Goal: Complete application form

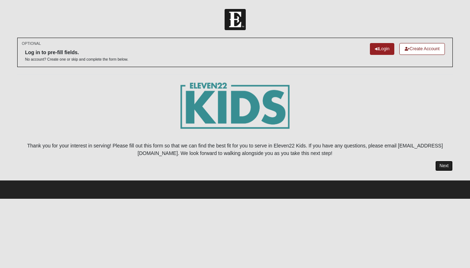
click at [444, 166] on link "Next" at bounding box center [444, 166] width 18 height 10
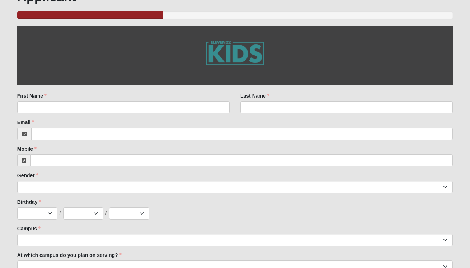
scroll to position [95, 0]
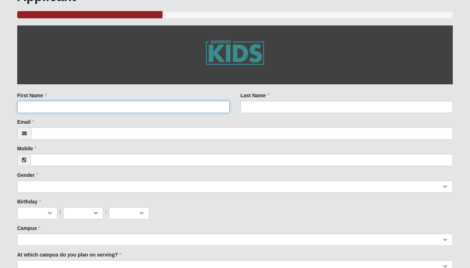
click at [205, 108] on input "First Name" at bounding box center [123, 107] width 212 height 12
type input "N"
type input "[GEOGRAPHIC_DATA]"
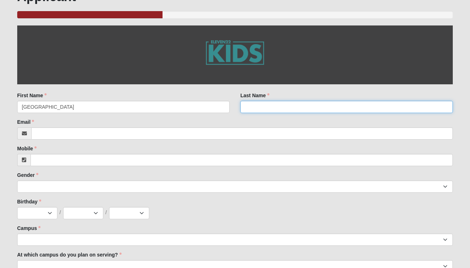
click at [262, 110] on input "Last Name" at bounding box center [346, 107] width 212 height 12
type input "[PERSON_NAME]"
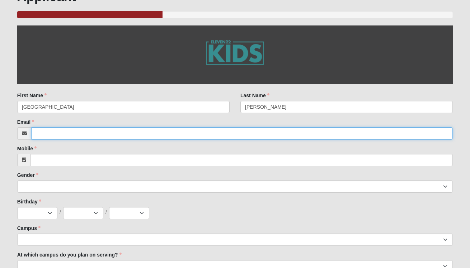
click at [257, 132] on input "Email" at bounding box center [242, 133] width 422 height 12
type input "[EMAIL_ADDRESS][DOMAIN_NAME]"
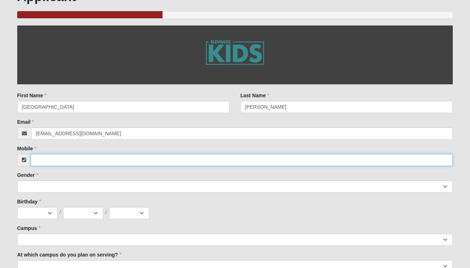
click at [227, 155] on input "Mobile" at bounding box center [241, 160] width 423 height 12
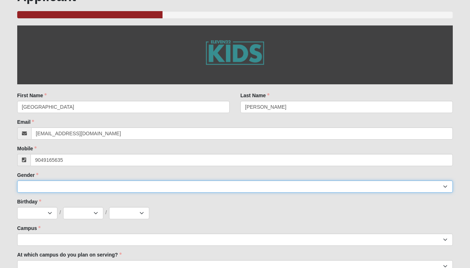
type input "[PHONE_NUMBER]"
click at [216, 187] on select "[DEMOGRAPHIC_DATA] [DEMOGRAPHIC_DATA]" at bounding box center [235, 186] width 436 height 12
select select "2"
click at [17, 180] on select "[DEMOGRAPHIC_DATA] [DEMOGRAPHIC_DATA]" at bounding box center [235, 186] width 436 height 12
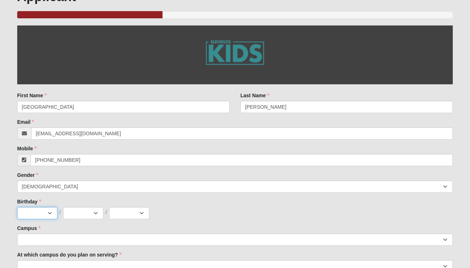
click at [33, 213] on select "Jan Feb Mar Apr May Jun [DATE] Aug Sep Oct Nov Dec" at bounding box center [37, 213] width 40 height 12
select select "9"
click at [17, 207] on select "Jan Feb Mar Apr May Jun [DATE] Aug Sep Oct Nov Dec" at bounding box center [37, 213] width 40 height 12
click at [67, 217] on select "1 2 3 4 5 6 7 8 9 10 11 12 13 14 15 16 17 18 19 20 21 22 23 24 25 26 27 28 29 3…" at bounding box center [83, 213] width 40 height 12
select select "30"
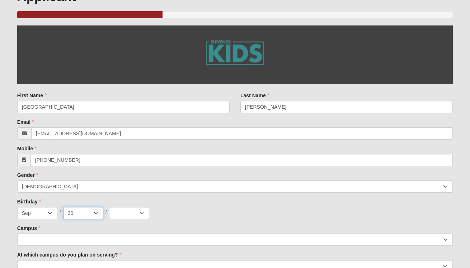
click at [63, 207] on select "1 2 3 4 5 6 7 8 9 10 11 12 13 14 15 16 17 18 19 20 21 22 23 24 25 26 27 28 29 3…" at bounding box center [83, 213] width 40 height 12
click at [108, 212] on div "Jan Feb Mar Apr May Jun [DATE] Aug Sep Oct Nov [DATE] 2 3 4 5 6 7 8 9 10 11 12 …" at bounding box center [235, 213] width 436 height 12
click at [114, 212] on select "2025 2024 2023 2022 2021 2020 2019 2018 2017 2016 2015 2014 2013 2012 2011 2010…" at bounding box center [129, 213] width 40 height 12
select select "2011"
click at [109, 207] on select "2025 2024 2023 2022 2021 2020 2019 2018 2017 2016 2015 2014 2013 2012 2011 2010…" at bounding box center [129, 213] width 40 height 12
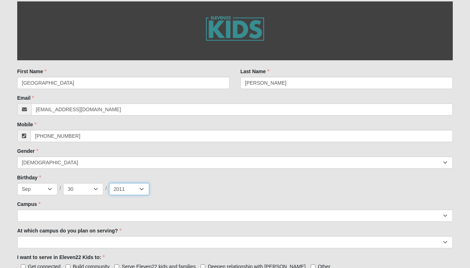
scroll to position [125, 0]
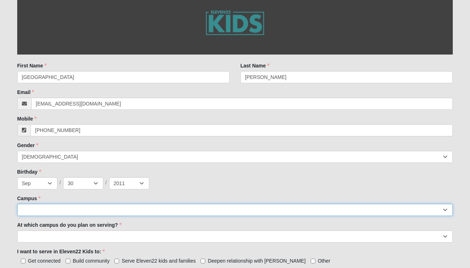
click at [97, 210] on select "Arlington Baymeadows Eleven22 Online [PERSON_NAME][GEOGRAPHIC_DATA] Jesup [GEOG…" at bounding box center [235, 210] width 436 height 12
select select "6"
click at [17, 204] on select "Arlington Baymeadows Eleven22 Online [PERSON_NAME][GEOGRAPHIC_DATA] Jesup [GEOG…" at bounding box center [235, 210] width 436 height 12
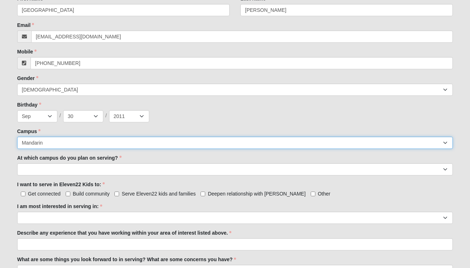
scroll to position [201, 0]
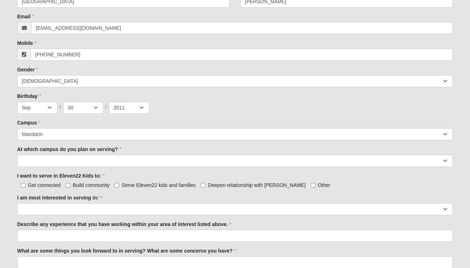
click at [97, 154] on div "At which campus do you plan on serving? [GEOGRAPHIC_DATA] [PERSON_NAME][GEOGRAP…" at bounding box center [235, 156] width 436 height 21
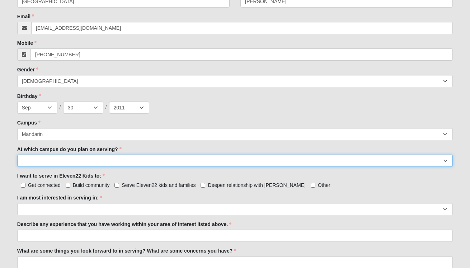
click at [95, 157] on select "[GEOGRAPHIC_DATA] [PERSON_NAME][GEOGRAPHIC_DATA] [GEOGRAPHIC_DATA] [GEOGRAPHIC_…" at bounding box center [235, 161] width 436 height 12
select select "Mandarin"
click at [17, 155] on select "[GEOGRAPHIC_DATA] [PERSON_NAME][GEOGRAPHIC_DATA] [GEOGRAPHIC_DATA] [GEOGRAPHIC_…" at bounding box center [235, 161] width 436 height 12
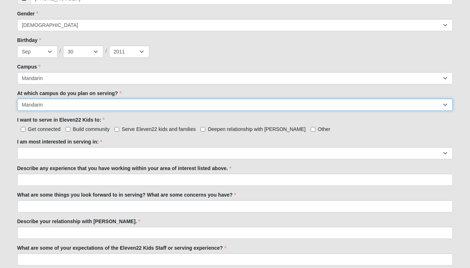
scroll to position [265, 0]
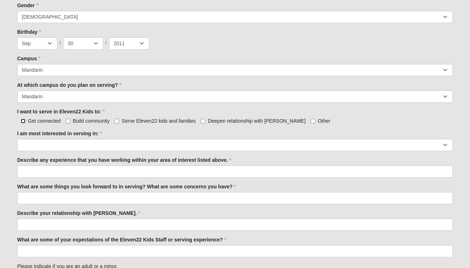
click at [22, 121] on input "Get connected" at bounding box center [23, 121] width 5 height 5
checkbox input "true"
click at [68, 121] on input "Build community" at bounding box center [68, 121] width 5 height 5
checkbox input "true"
click at [119, 123] on input "Serve Eleven22 kids and families" at bounding box center [116, 121] width 5 height 5
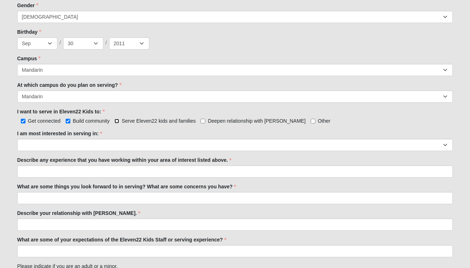
checkbox input "true"
click at [204, 122] on input "Deepen relationship with [PERSON_NAME]" at bounding box center [203, 121] width 5 height 5
checkbox input "true"
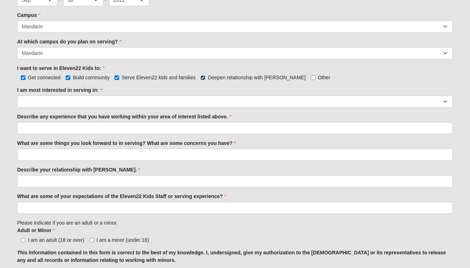
scroll to position [316, 0]
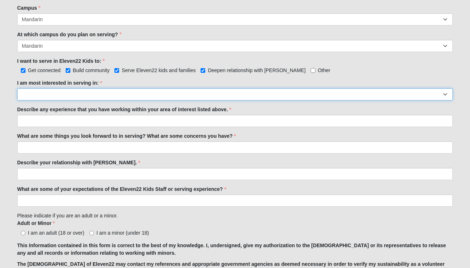
click at [93, 95] on select "Registration Tour Guide Preschool Disciple Group Leader Elementary Disciple Gro…" at bounding box center [235, 94] width 436 height 12
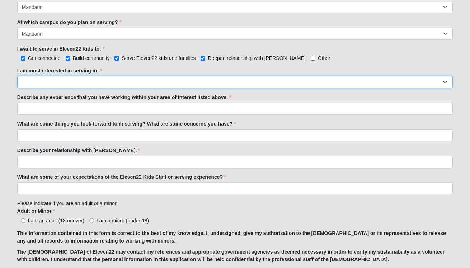
scroll to position [335, 0]
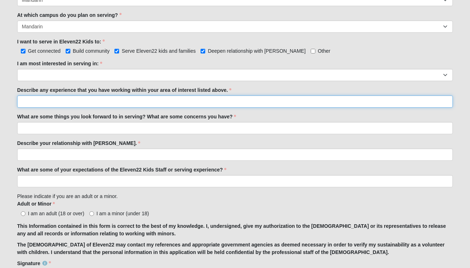
click at [60, 103] on input "Describe any experience that you have working within your area of interest list…" at bounding box center [235, 101] width 436 height 12
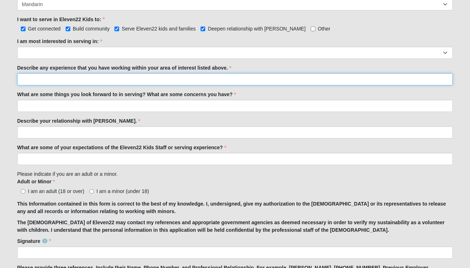
scroll to position [372, 0]
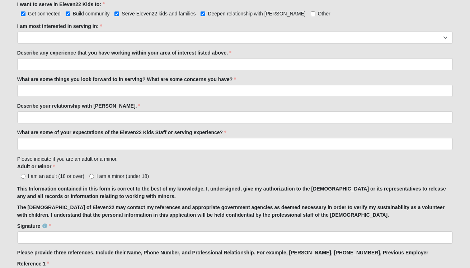
click at [112, 78] on label "What are some things you look forward to in serving? What are some concerns you…" at bounding box center [126, 79] width 219 height 7
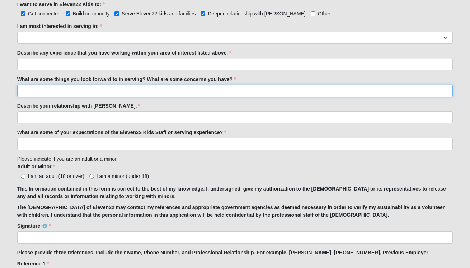
click at [112, 85] on input "What are some things you look forward to in serving? What are some concerns you…" at bounding box center [235, 91] width 436 height 12
click at [71, 88] on input "I look forward to meeting new people. I do not have any concerns." at bounding box center [235, 91] width 436 height 12
type input "I look forward to meeting new people. I do not have any concerns."
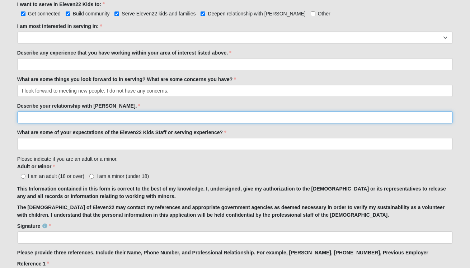
click at [70, 117] on input "Describe your relationship with [PERSON_NAME]." at bounding box center [235, 117] width 436 height 12
drag, startPoint x: 70, startPoint y: 117, endPoint x: 22, endPoint y: 117, distance: 47.7
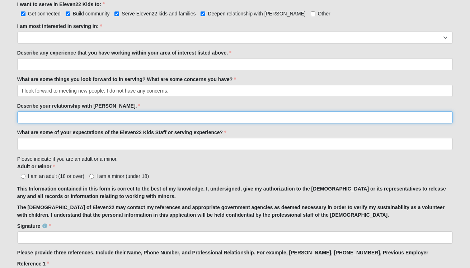
click at [22, 117] on input "Describe your relationship with [PERSON_NAME]." at bounding box center [235, 117] width 436 height 12
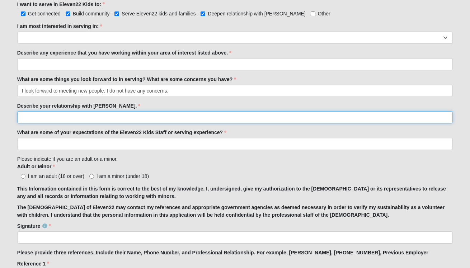
click at [27, 116] on input "Describe your relationship with [PERSON_NAME]." at bounding box center [235, 117] width 436 height 12
type input "I"
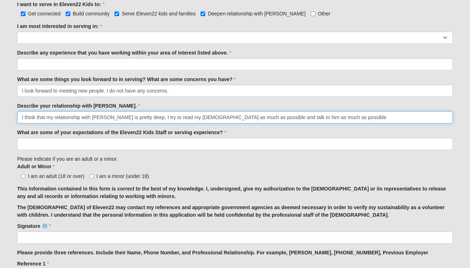
click at [322, 122] on input "I think that my relationship with [PERSON_NAME] is pretty deep, I try to read m…" at bounding box center [235, 117] width 436 height 12
type input "I think that my relationship with [PERSON_NAME] is pretty deep, I try to read m…"
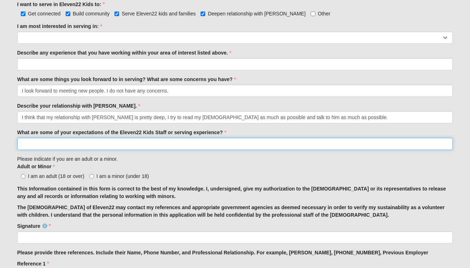
click at [236, 144] on input "What are some of your expectations of the Eleven22 Kids Staff or serving experi…" at bounding box center [235, 144] width 436 height 12
type input "I do not have any expectations"
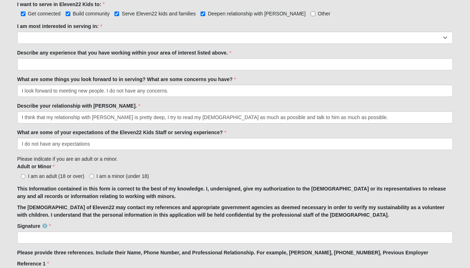
click at [99, 176] on span "I am a minor (under 18)" at bounding box center [123, 176] width 52 height 6
click at [94, 176] on input "I am a minor (under 18)" at bounding box center [91, 176] width 5 height 5
radio input "true"
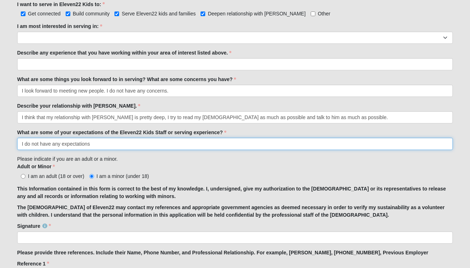
click at [105, 146] on input "I do not have any expectations" at bounding box center [235, 144] width 436 height 12
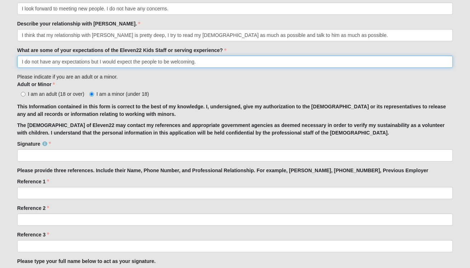
scroll to position [461, 0]
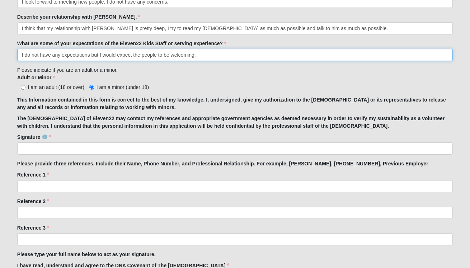
type input "I do not have any expectations but I would expect the people to be welcoming."
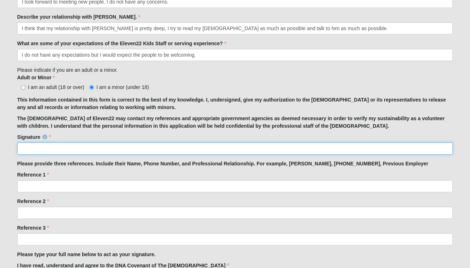
click at [51, 144] on input "Signature" at bounding box center [235, 148] width 436 height 12
click at [61, 142] on input "Signature" at bounding box center [235, 148] width 436 height 12
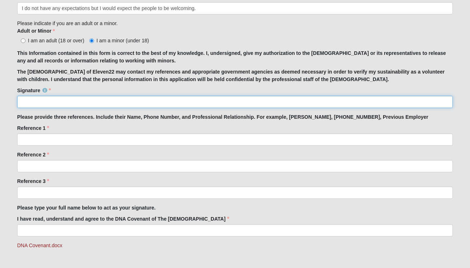
scroll to position [519, 0]
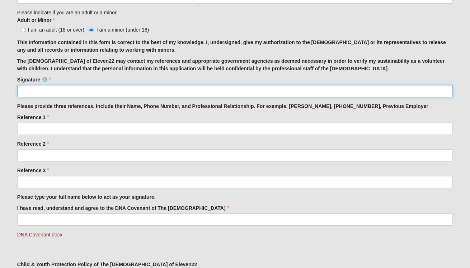
click at [74, 95] on input "Signature" at bounding box center [235, 91] width 436 height 12
click at [66, 90] on input "Signature" at bounding box center [235, 91] width 436 height 12
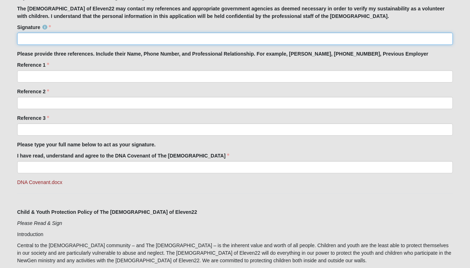
scroll to position [578, 0]
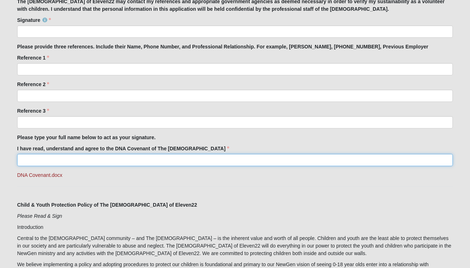
click at [66, 158] on input "I have read, understand and agree to the DNA Covenant of The [DEMOGRAPHIC_DATA]" at bounding box center [235, 160] width 436 height 12
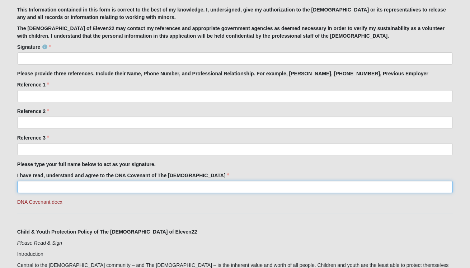
scroll to position [551, 0]
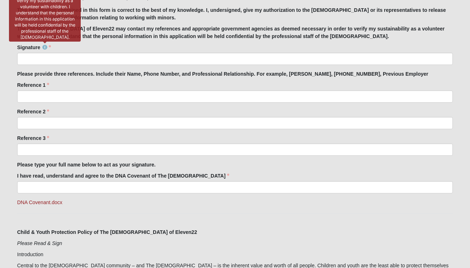
click at [45, 48] on icon at bounding box center [44, 47] width 5 height 5
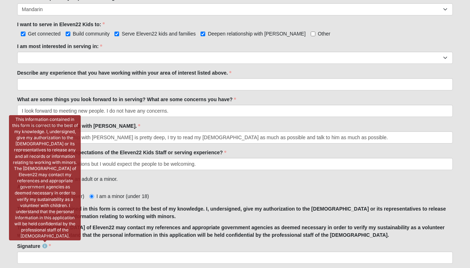
scroll to position [324, 0]
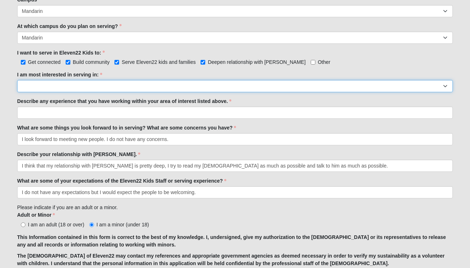
click at [105, 81] on select "Registration Tour Guide Preschool Disciple Group Leader Elementary Disciple Gro…" at bounding box center [235, 86] width 436 height 12
select select "Preschool Disciple Group Leader"
click at [17, 80] on select "Registration Tour Guide Preschool Disciple Group Leader Elementary Disciple Gro…" at bounding box center [235, 86] width 436 height 12
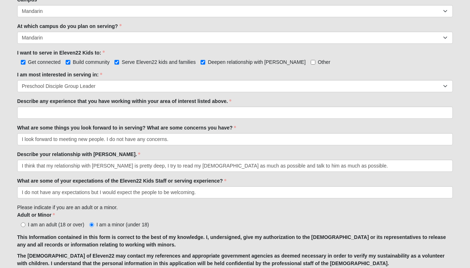
click at [82, 78] on div "I am most interested in serving in: Registration Tour Guide Preschool Disciple …" at bounding box center [235, 81] width 436 height 21
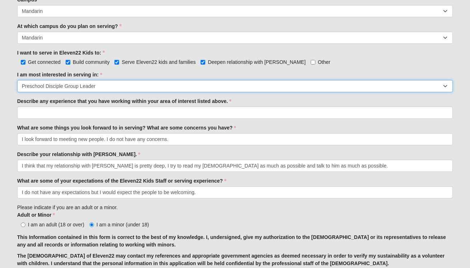
click at [82, 82] on select "Registration Tour Guide Preschool Disciple Group Leader Elementary Disciple Gro…" at bounding box center [235, 86] width 436 height 12
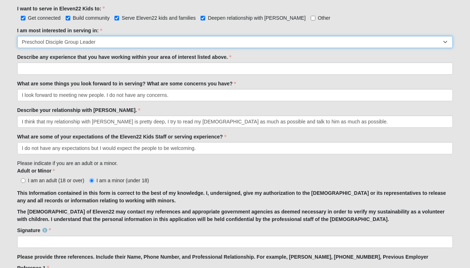
scroll to position [352, 0]
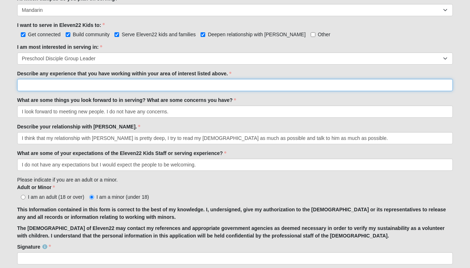
click at [66, 89] on input "Describe any experience that you have working within your area of interest list…" at bounding box center [235, 85] width 436 height 12
click at [61, 87] on input "I have babysitted many" at bounding box center [235, 85] width 436 height 12
click at [76, 86] on input "I have babysat many" at bounding box center [235, 85] width 436 height 12
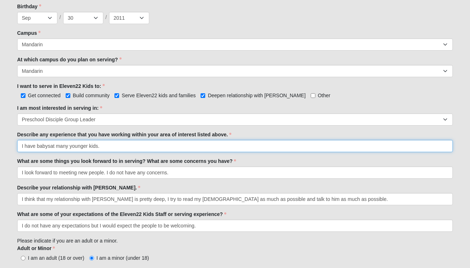
scroll to position [295, 0]
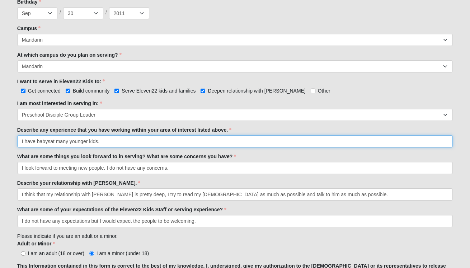
type input "I have babysat many younger kids."
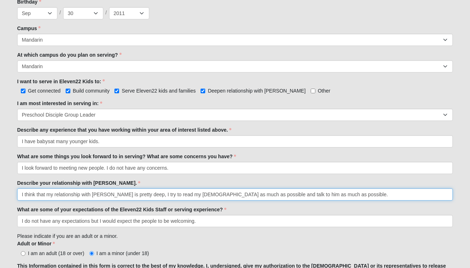
click at [152, 195] on input "I think that my relationship with [PERSON_NAME] is pretty deep, I try to read m…" at bounding box center [235, 194] width 436 height 12
click at [157, 196] on input "I think that my relationship with [PERSON_NAME] is pretty deep, I try to read m…" at bounding box center [235, 194] width 436 height 12
click at [154, 196] on input "I think that my relationship with [PERSON_NAME] is pretty deep, I try to read m…" at bounding box center [235, 194] width 436 height 12
drag, startPoint x: 144, startPoint y: 195, endPoint x: 315, endPoint y: 196, distance: 171.5
click at [315, 196] on input "I think that my relationship with [PERSON_NAME] is pretty deep, I try to read m…" at bounding box center [235, 194] width 436 height 12
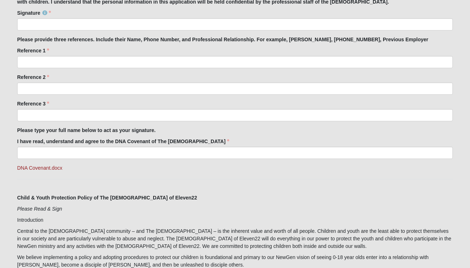
scroll to position [585, 0]
type input "I think that my relationship with [PERSON_NAME] is pretty deep."
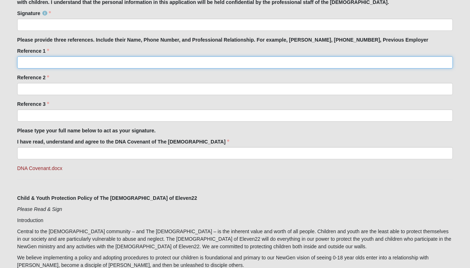
click at [245, 61] on input "Reference 1" at bounding box center [235, 62] width 436 height 12
type input "[PERSON_NAME], [PHONE_NUMBER]"
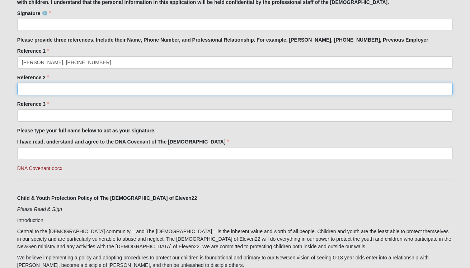
click at [217, 91] on input "Reference 2" at bounding box center [235, 89] width 436 height 12
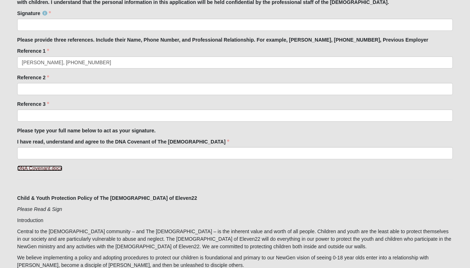
click at [52, 170] on link "DNA Covenant.docx" at bounding box center [39, 168] width 45 height 6
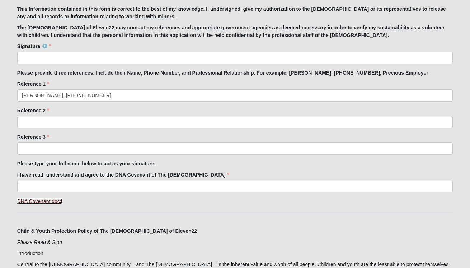
scroll to position [536, 0]
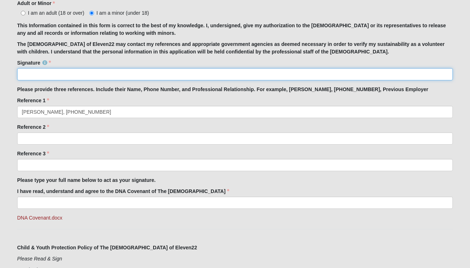
click at [68, 74] on input "Signature" at bounding box center [235, 74] width 436 height 12
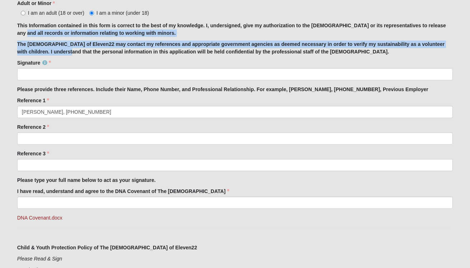
drag, startPoint x: 63, startPoint y: 53, endPoint x: -8, endPoint y: 37, distance: 73.0
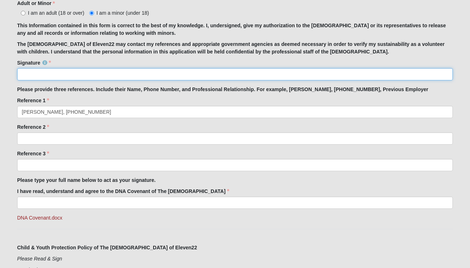
click at [26, 70] on input "Signature" at bounding box center [235, 74] width 436 height 12
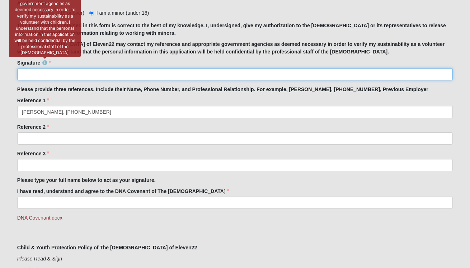
drag, startPoint x: 35, startPoint y: 70, endPoint x: 46, endPoint y: 62, distance: 13.3
click at [46, 62] on div "Signature Signature is required." at bounding box center [235, 69] width 436 height 21
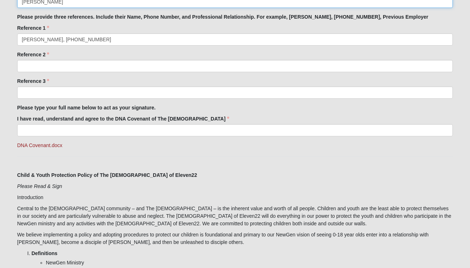
scroll to position [607, 0]
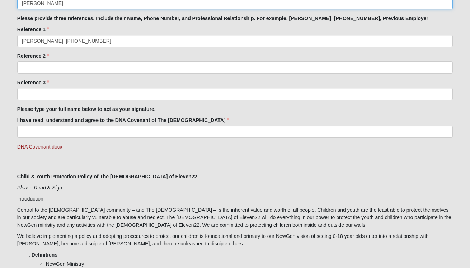
type input "[PERSON_NAME]"
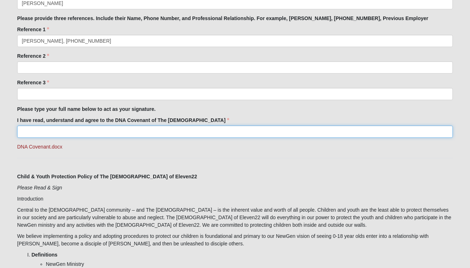
click at [73, 130] on input "I have read, understand and agree to the DNA Covenant of The [DEMOGRAPHIC_DATA]" at bounding box center [235, 132] width 436 height 12
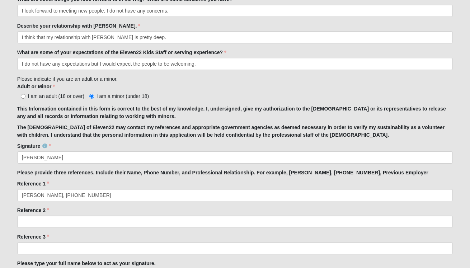
scroll to position [508, 0]
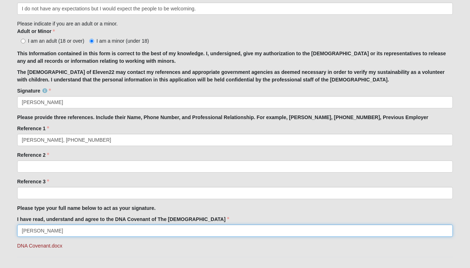
type input "[PERSON_NAME]"
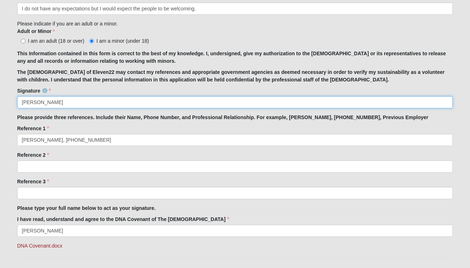
click at [71, 97] on input "[PERSON_NAME]" at bounding box center [235, 102] width 436 height 12
click at [72, 100] on input "[PERSON_NAME]" at bounding box center [235, 102] width 436 height 12
type input "[PERSON_NAME]"
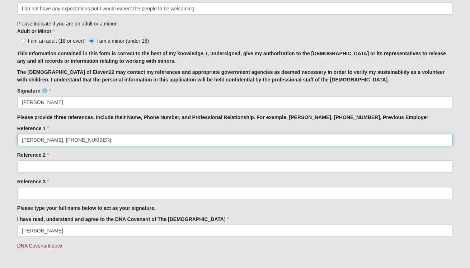
click at [97, 136] on input "[PERSON_NAME], [PHONE_NUMBER]" at bounding box center [235, 140] width 436 height 12
click at [96, 139] on input "[PERSON_NAME], [PHONE_NUMBER]" at bounding box center [235, 140] width 436 height 12
type input "[PERSON_NAME], [PHONE_NUMBER], Students Leader"
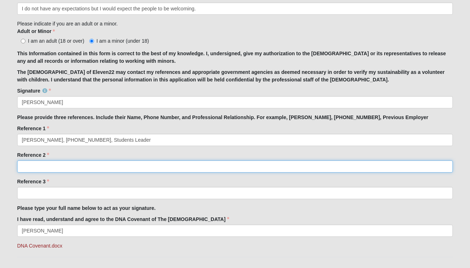
click at [86, 164] on input "Reference 2" at bounding box center [235, 166] width 436 height 12
click at [58, 163] on input "Reference 2" at bounding box center [235, 166] width 436 height 12
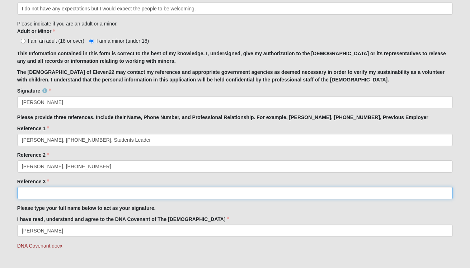
click at [116, 198] on input "Reference 3" at bounding box center [235, 193] width 436 height 12
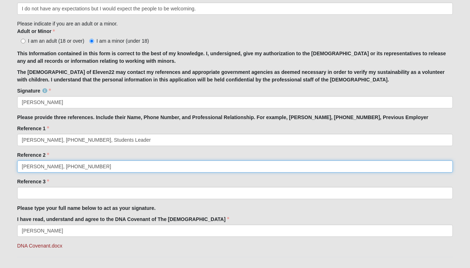
click at [86, 163] on input "[PERSON_NAME], [PHONE_NUMBER]" at bounding box center [235, 166] width 436 height 12
click at [78, 165] on input "[PERSON_NAME], [PHONE_NUMBER]" at bounding box center [235, 166] width 436 height 12
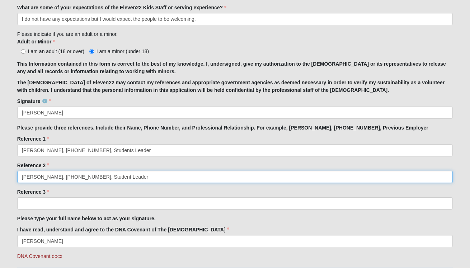
scroll to position [505, 0]
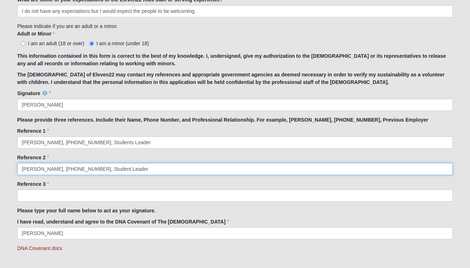
type input "[PERSON_NAME], [PHONE_NUMBER], Student Leader"
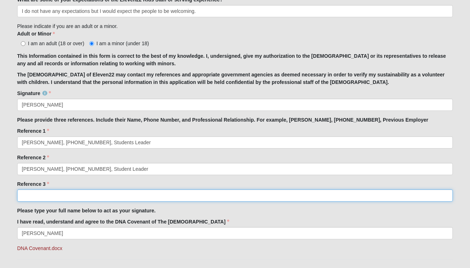
click at [80, 198] on input "Reference 3" at bounding box center [235, 195] width 436 height 12
type input "A"
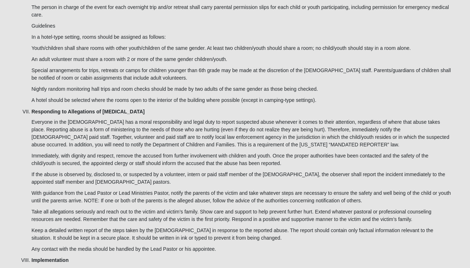
scroll to position [2104, 0]
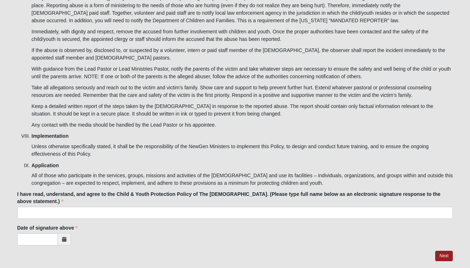
type input "[PERSON_NAME], [PHONE_NUMBER], English Teacher"
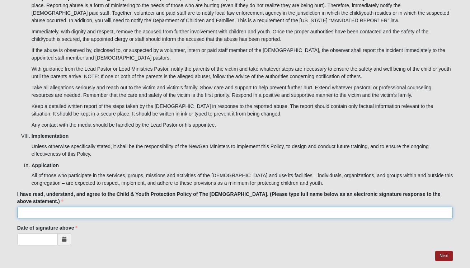
click at [50, 207] on input "I have read, understand, and agree to the Child & Youth Protection Policy of Th…" at bounding box center [235, 213] width 436 height 12
type input "[PERSON_NAME]"
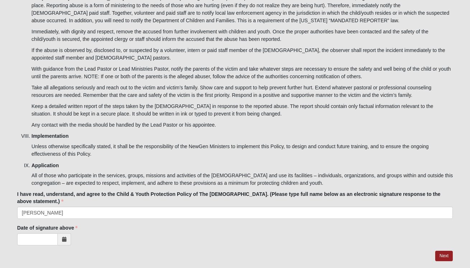
click at [65, 237] on icon at bounding box center [64, 239] width 4 height 5
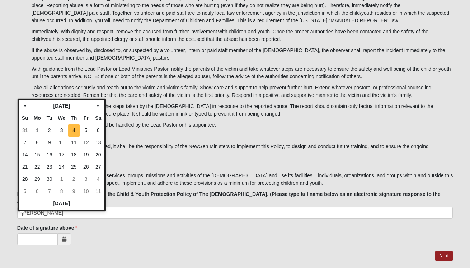
click at [74, 128] on td "4" at bounding box center [74, 130] width 12 height 12
type input "[DATE]"
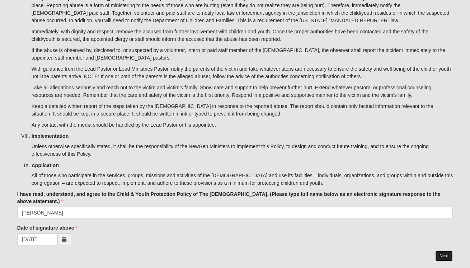
click at [450, 251] on link "Next" at bounding box center [444, 256] width 18 height 10
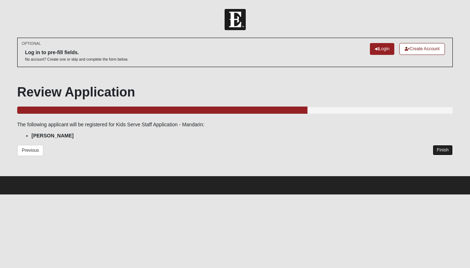
click at [443, 148] on link "Finish" at bounding box center [443, 150] width 20 height 10
